Goal: Task Accomplishment & Management: Use online tool/utility

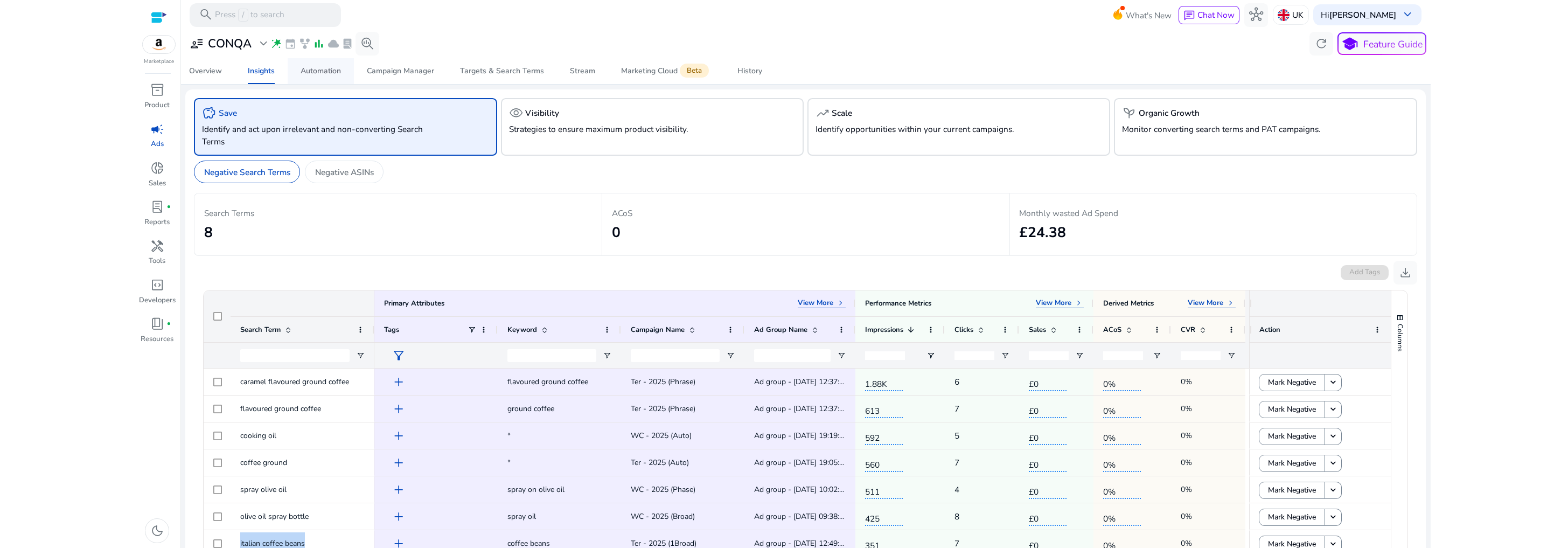
click at [326, 80] on span "Automation" at bounding box center [321, 71] width 40 height 26
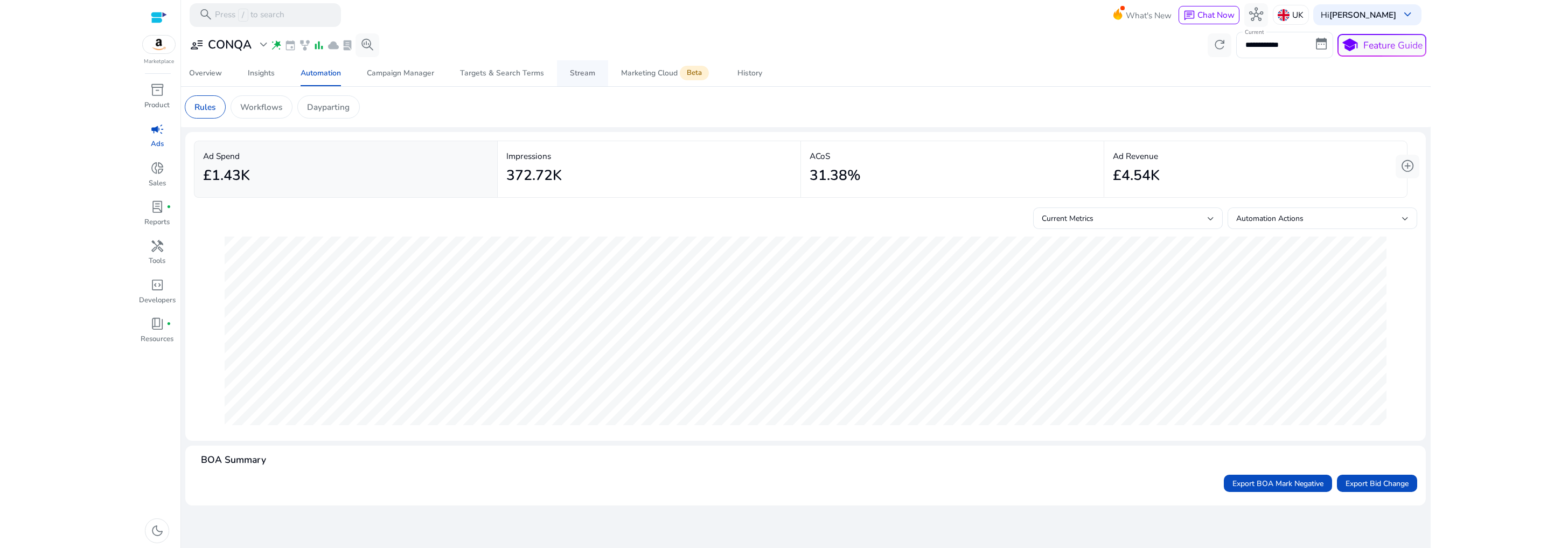
click at [559, 73] on link "Stream" at bounding box center [583, 73] width 51 height 26
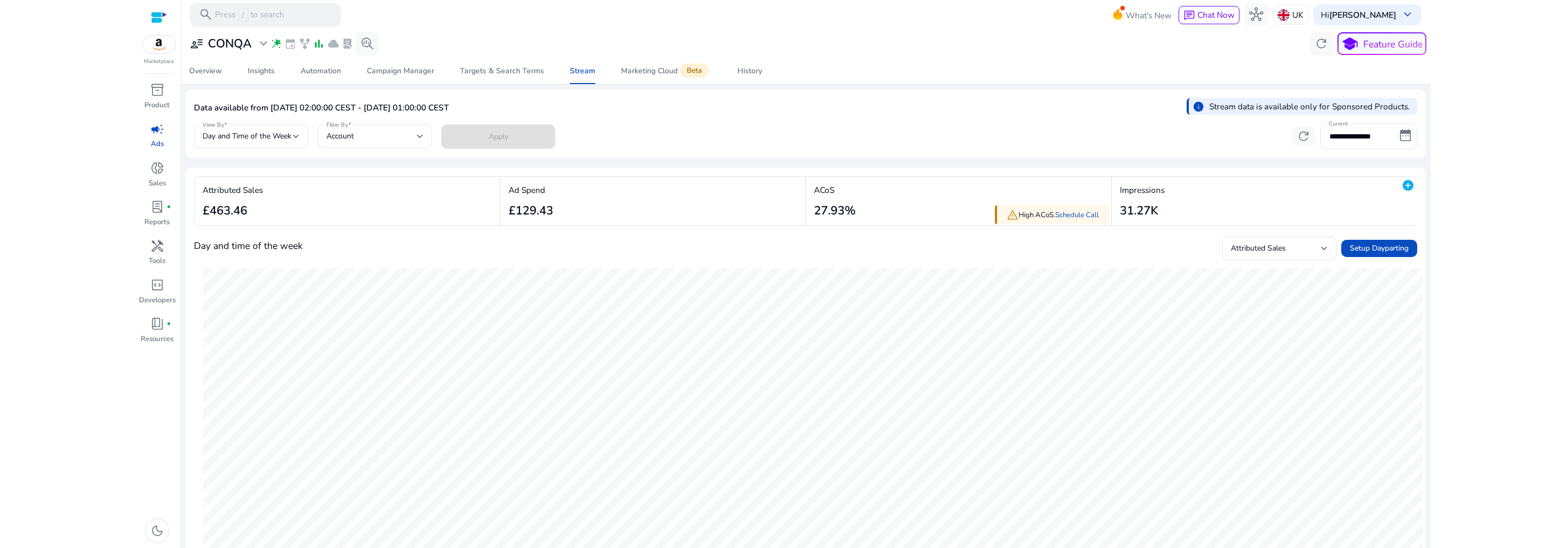
drag, startPoint x: 856, startPoint y: 205, endPoint x: 810, endPoint y: 208, distance: 46.1
click at [810, 208] on div "ACoS 27.93%" at bounding box center [832, 201] width 53 height 49
click at [937, 213] on div "ACoS 27.93%" at bounding box center [959, 201] width 306 height 49
click at [1287, 237] on div "Attributed Sales" at bounding box center [1279, 248] width 97 height 24
click at [1094, 267] on div at bounding box center [784, 274] width 1568 height 548
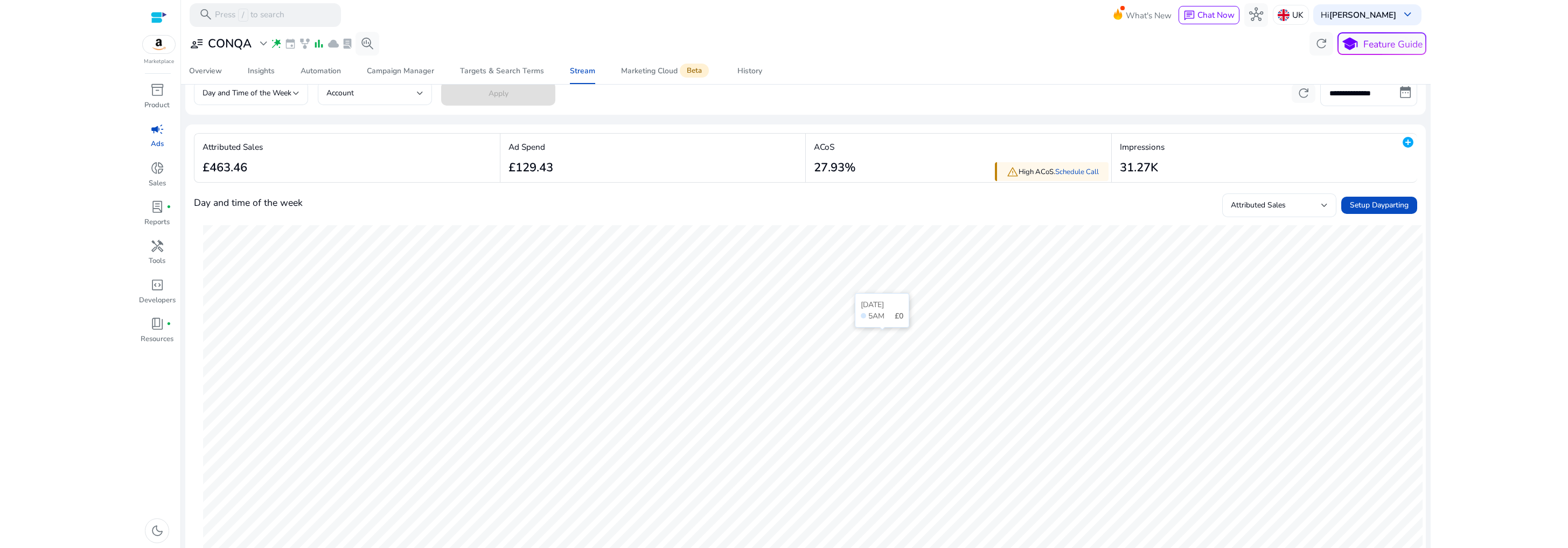
scroll to position [7, 0]
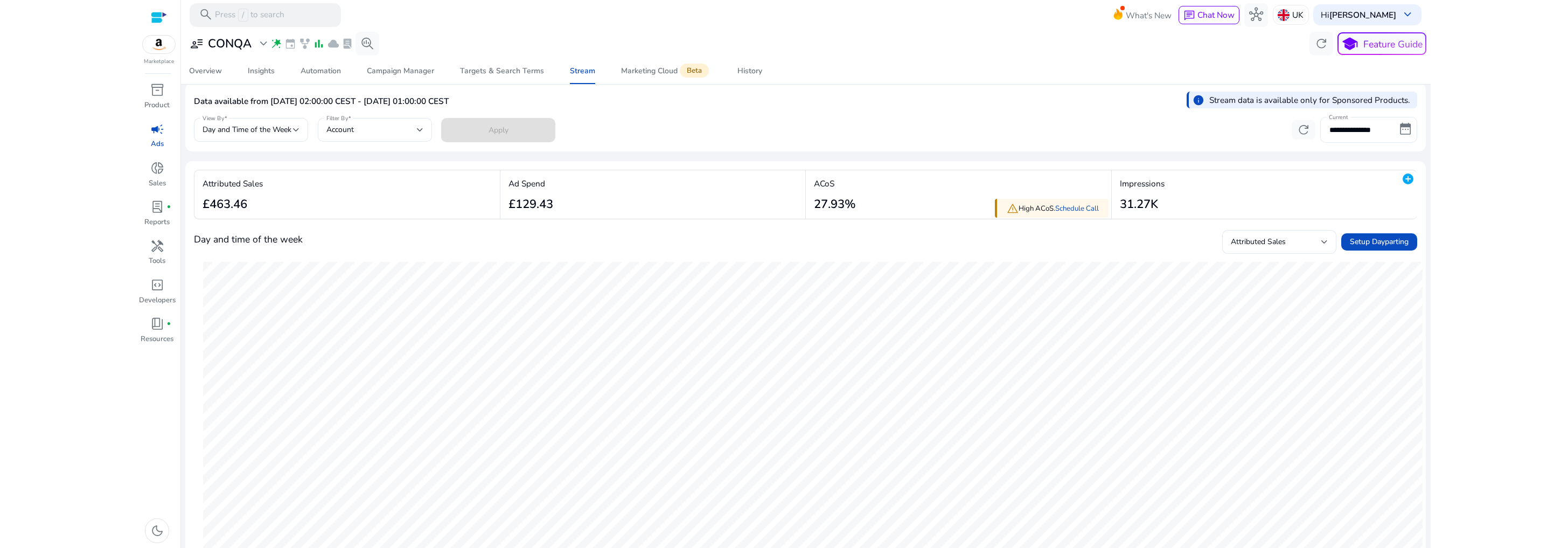
click at [1360, 131] on input "**********" at bounding box center [1368, 130] width 97 height 26
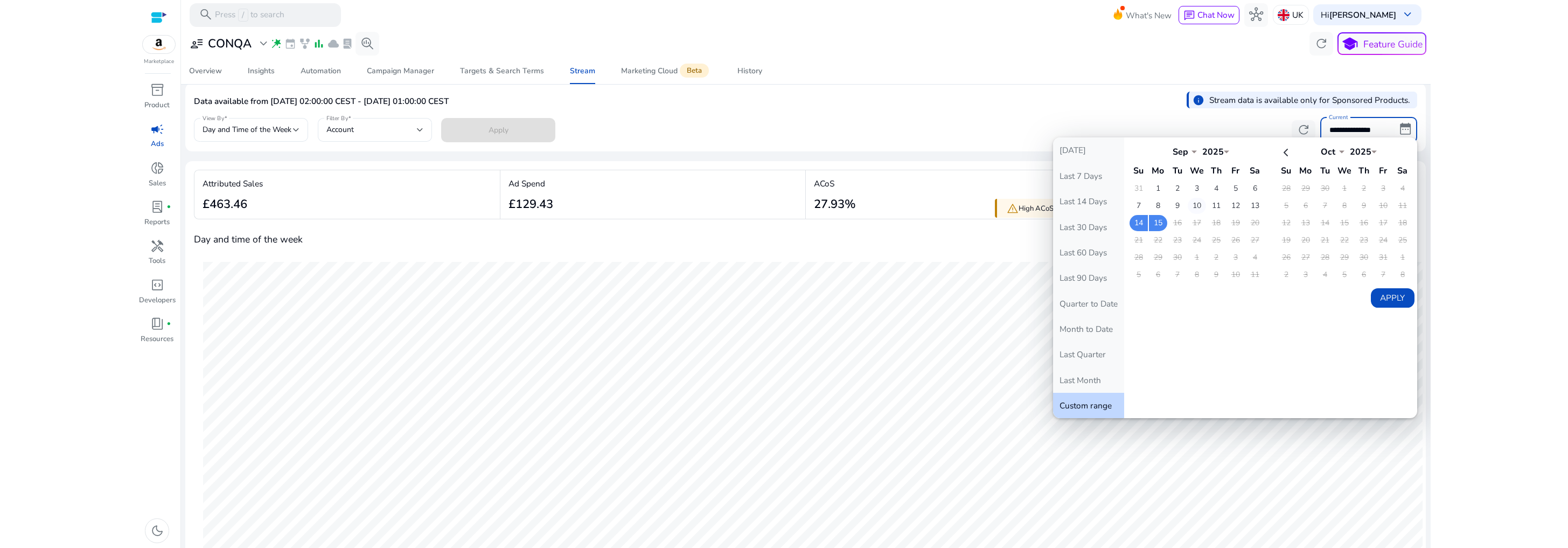
click at [1198, 205] on td "10" at bounding box center [1197, 206] width 18 height 16
click at [1154, 221] on td "15" at bounding box center [1158, 223] width 18 height 16
click at [1376, 290] on button "Apply" at bounding box center [1393, 298] width 44 height 19
type input "**********"
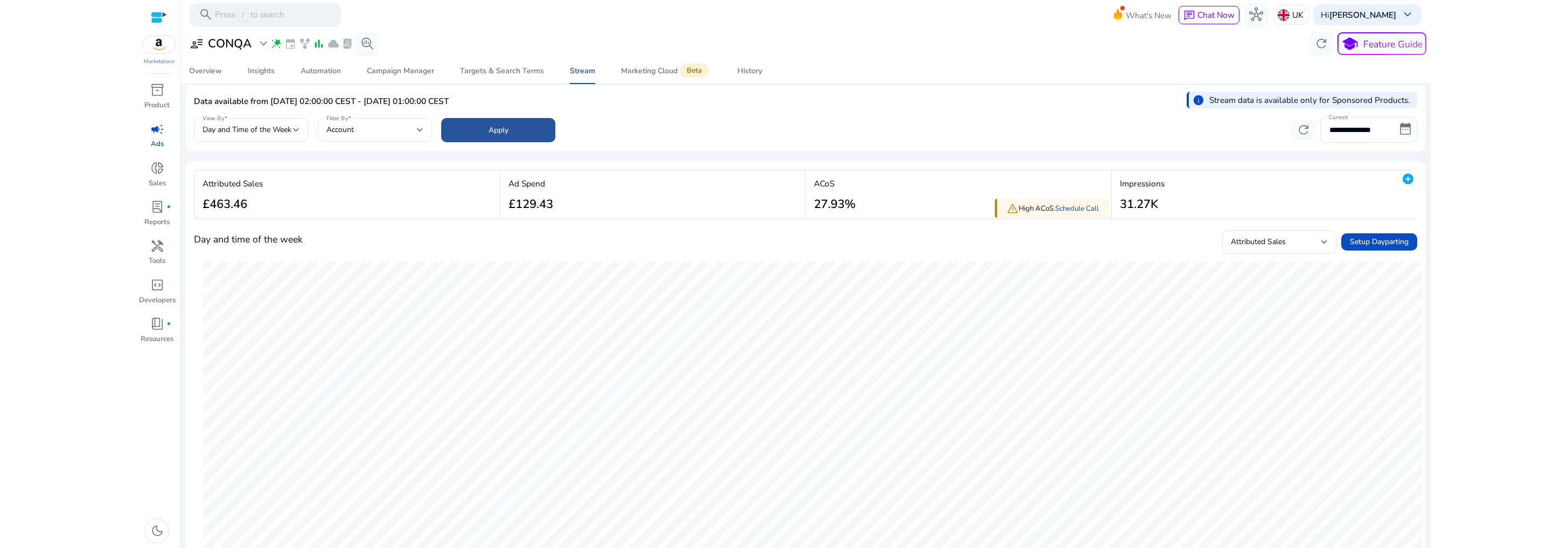
click at [501, 138] on span at bounding box center [498, 130] width 114 height 26
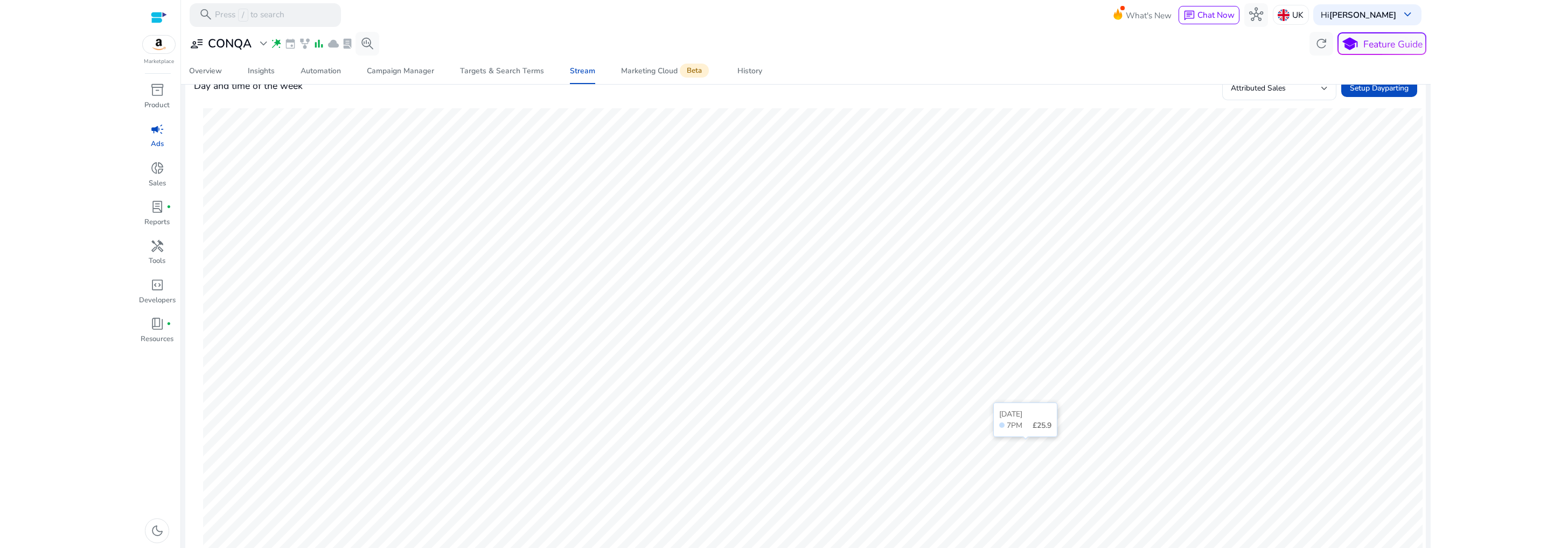
scroll to position [147, 0]
click at [1267, 111] on div "Attributed Sales" at bounding box center [1279, 102] width 97 height 24
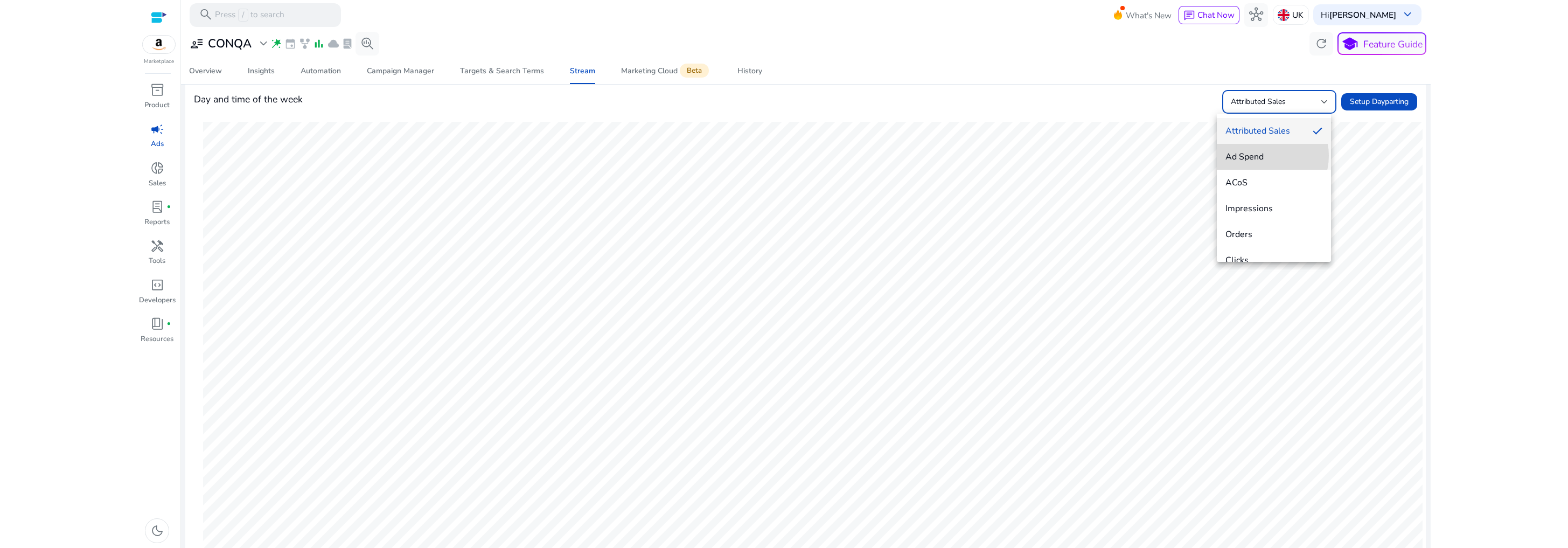
click at [1264, 156] on span "Ad Spend" at bounding box center [1273, 156] width 97 height 12
click at [1281, 106] on div "Ad Spend" at bounding box center [1276, 102] width 91 height 12
click at [1268, 128] on span "Attributed Sales" at bounding box center [1273, 130] width 97 height 12
click at [1273, 107] on div "Attributed Sales" at bounding box center [1276, 102] width 91 height 12
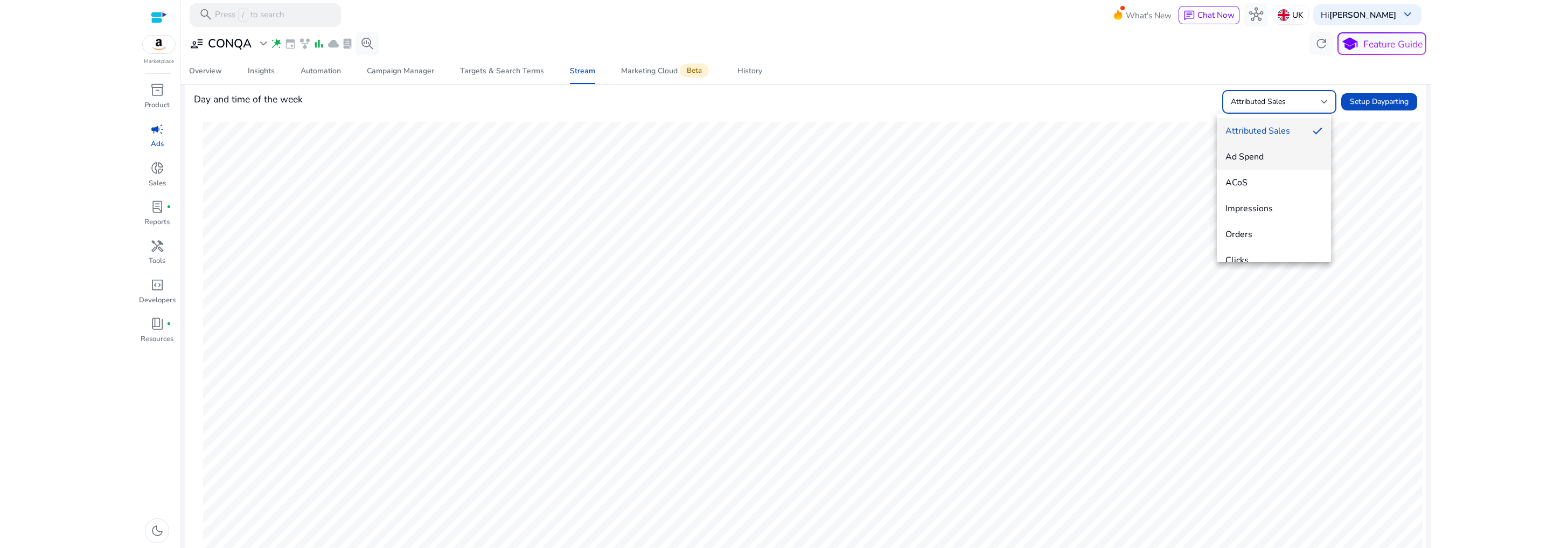
click at [1261, 155] on span "Ad Spend" at bounding box center [1273, 156] width 97 height 12
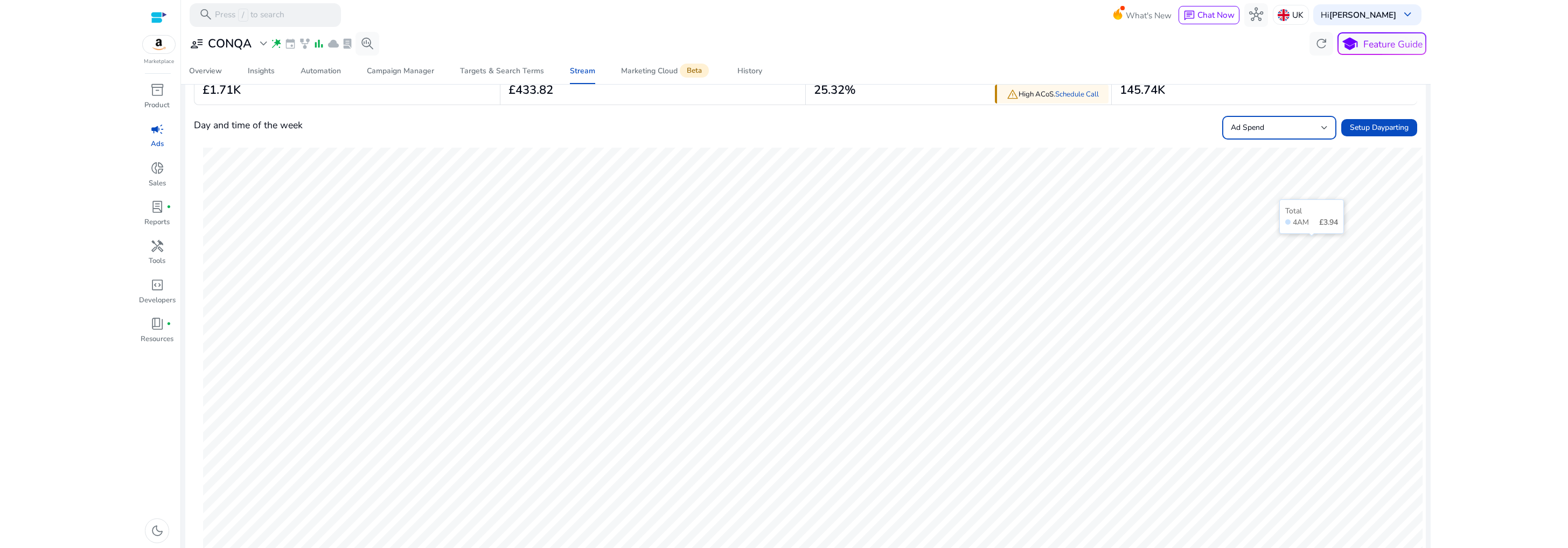
scroll to position [106, 0]
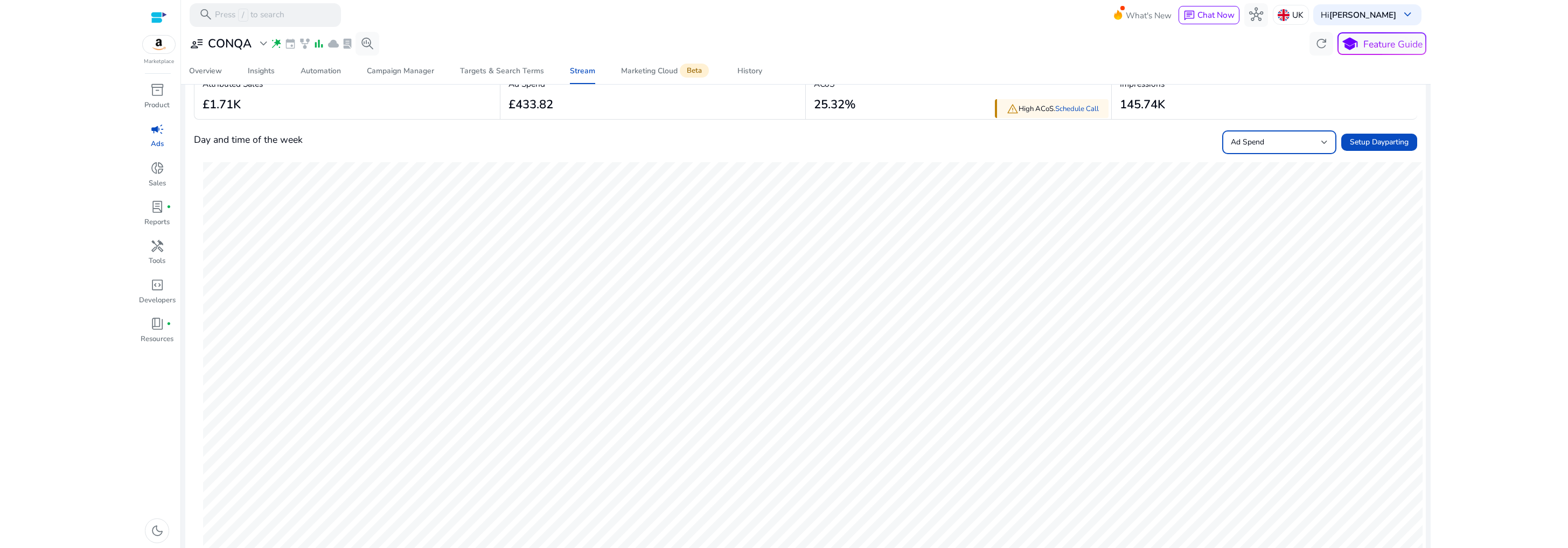
click at [1309, 143] on div "Ad Spend" at bounding box center [1276, 142] width 91 height 12
click at [1427, 200] on div at bounding box center [784, 274] width 1568 height 548
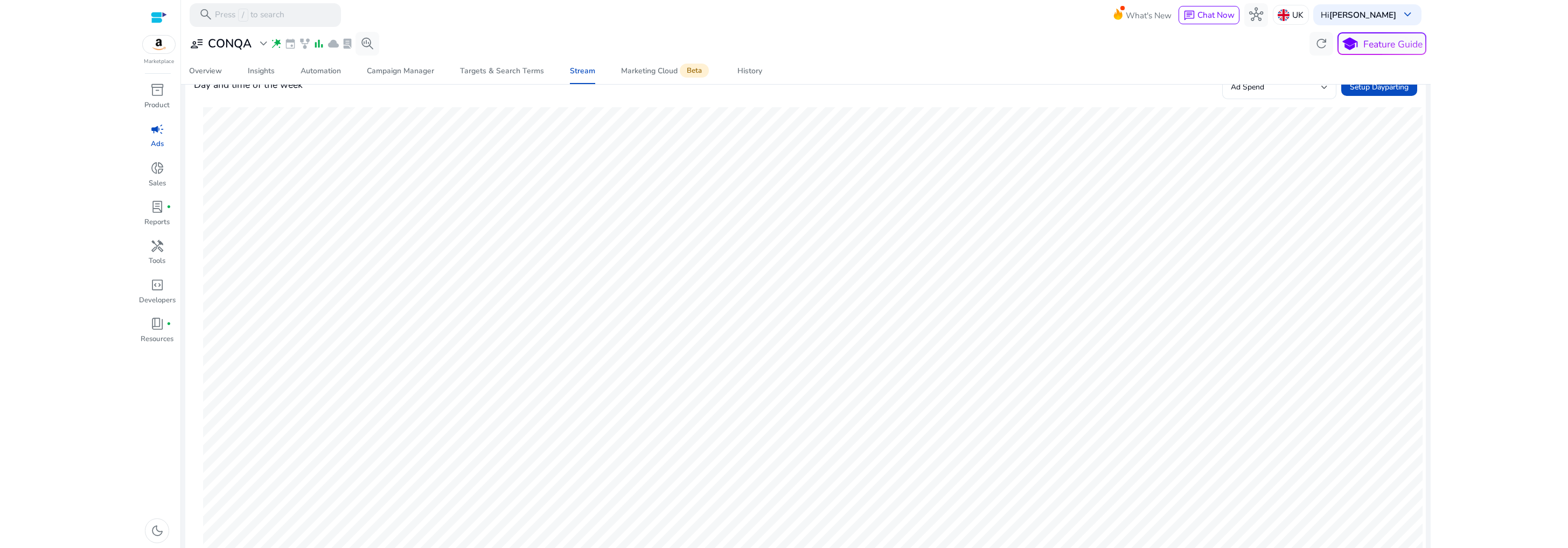
scroll to position [233, 0]
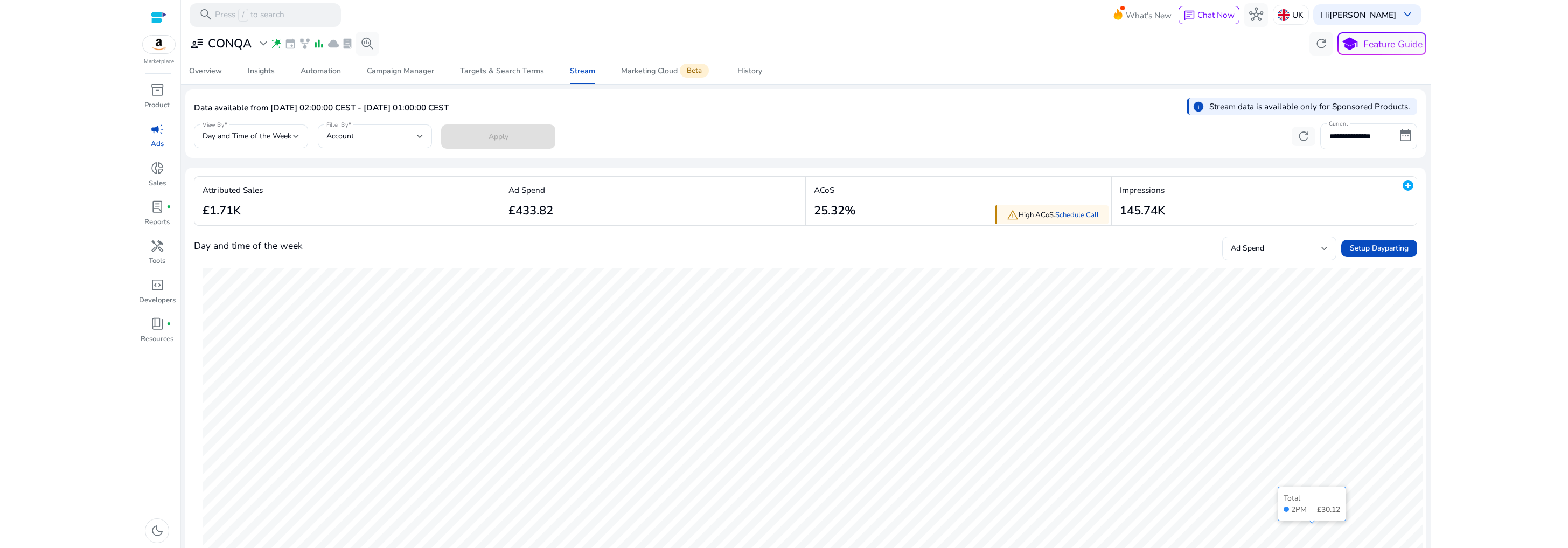
scroll to position [233, 0]
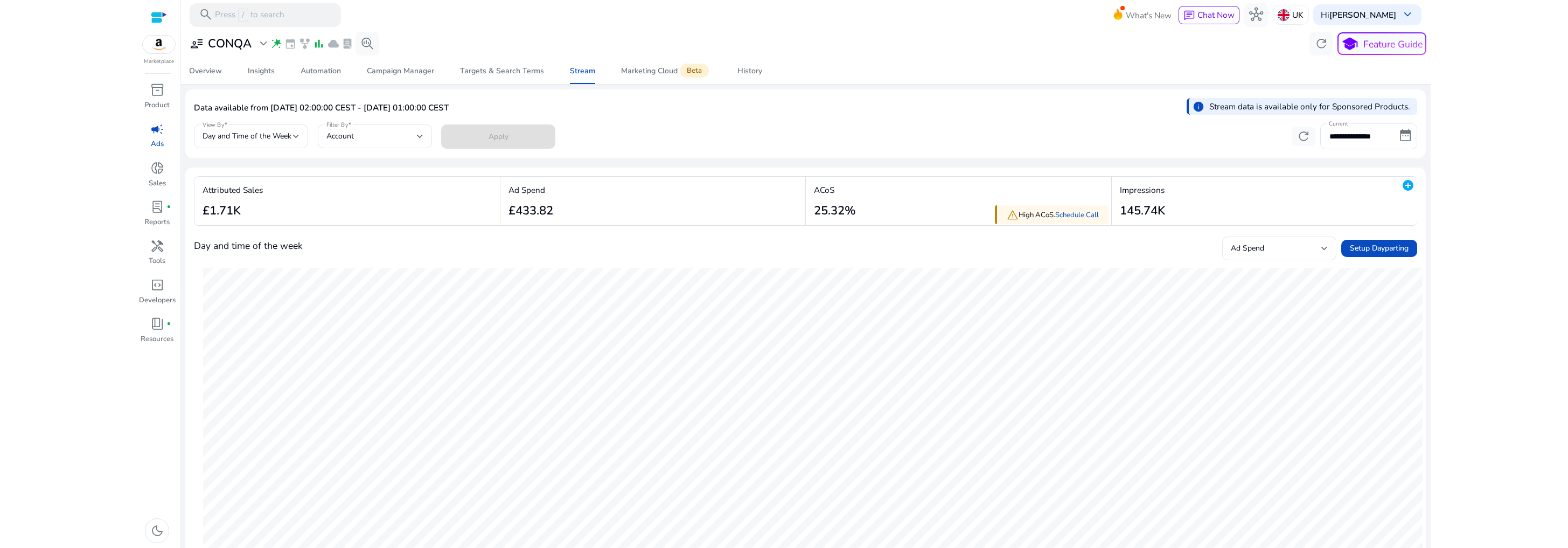
scroll to position [233, 0]
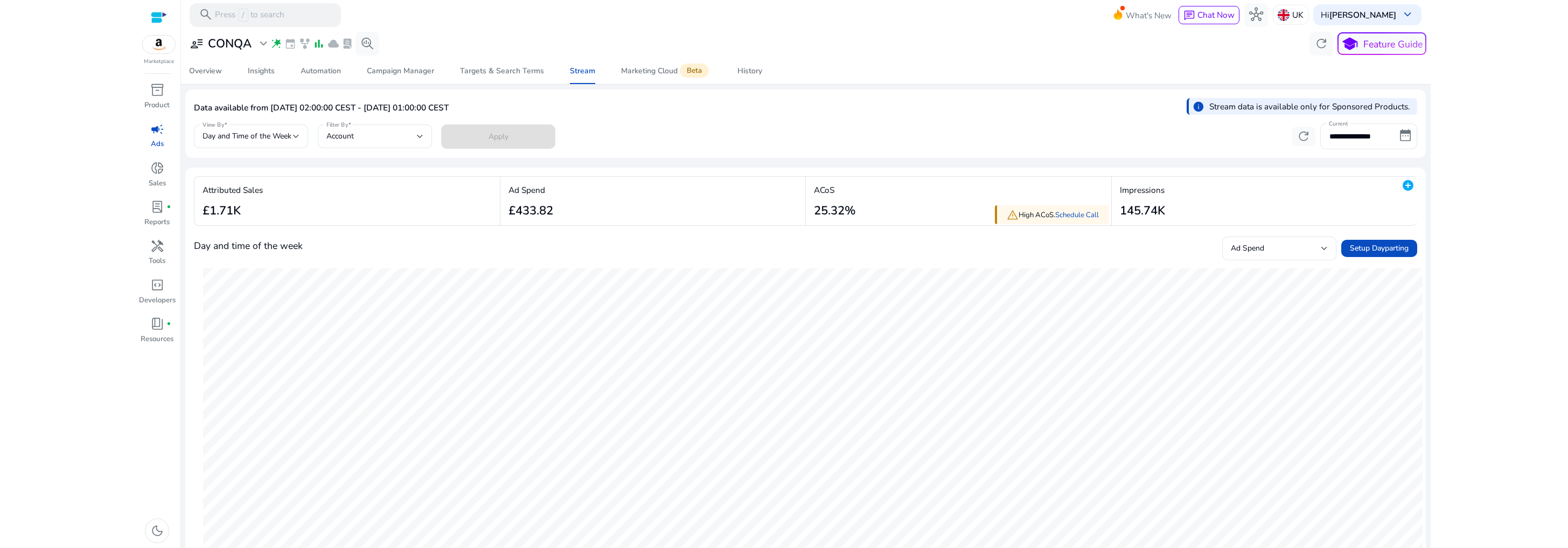
scroll to position [233, 0]
